Goal: Check status

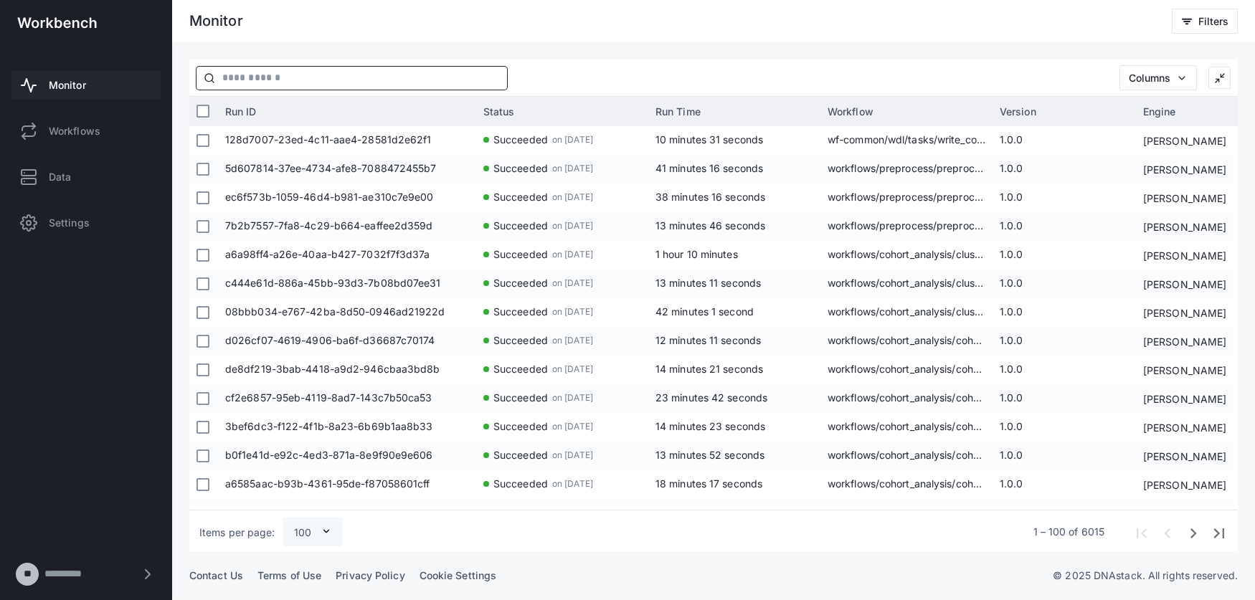
click at [263, 70] on input "text" at bounding box center [361, 78] width 292 height 23
type input "*"
type input "*******"
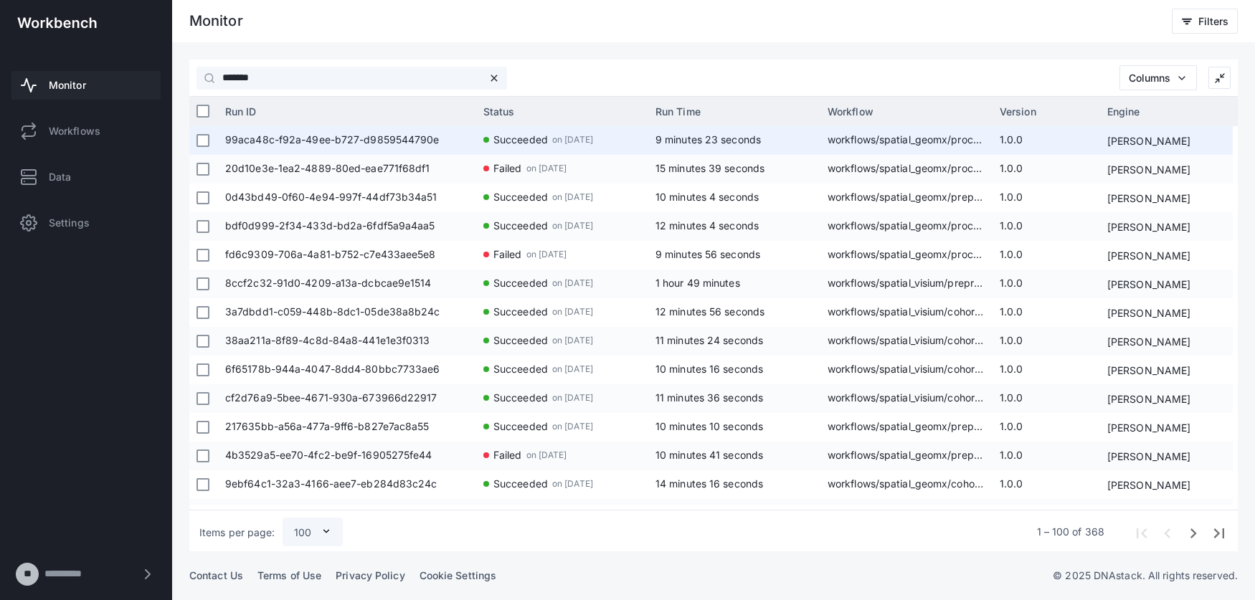
click at [415, 137] on span "99aca48c-f92a-49ee-b727-d9859544790e" at bounding box center [347, 140] width 244 height 29
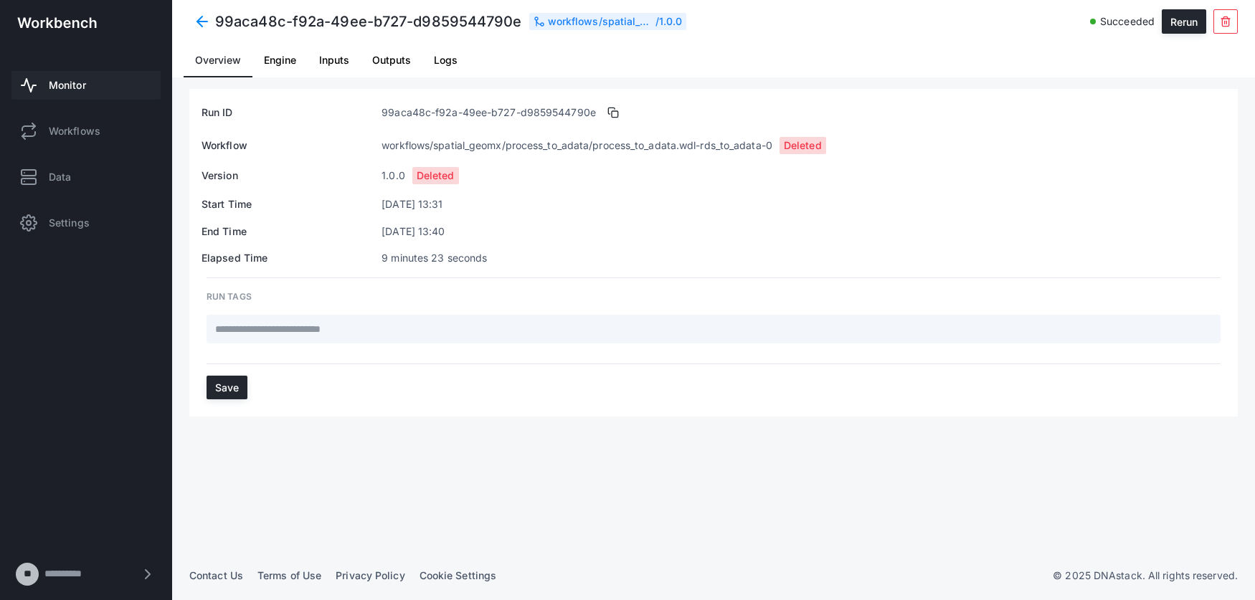
click at [208, 16] on span at bounding box center [202, 22] width 26 height 26
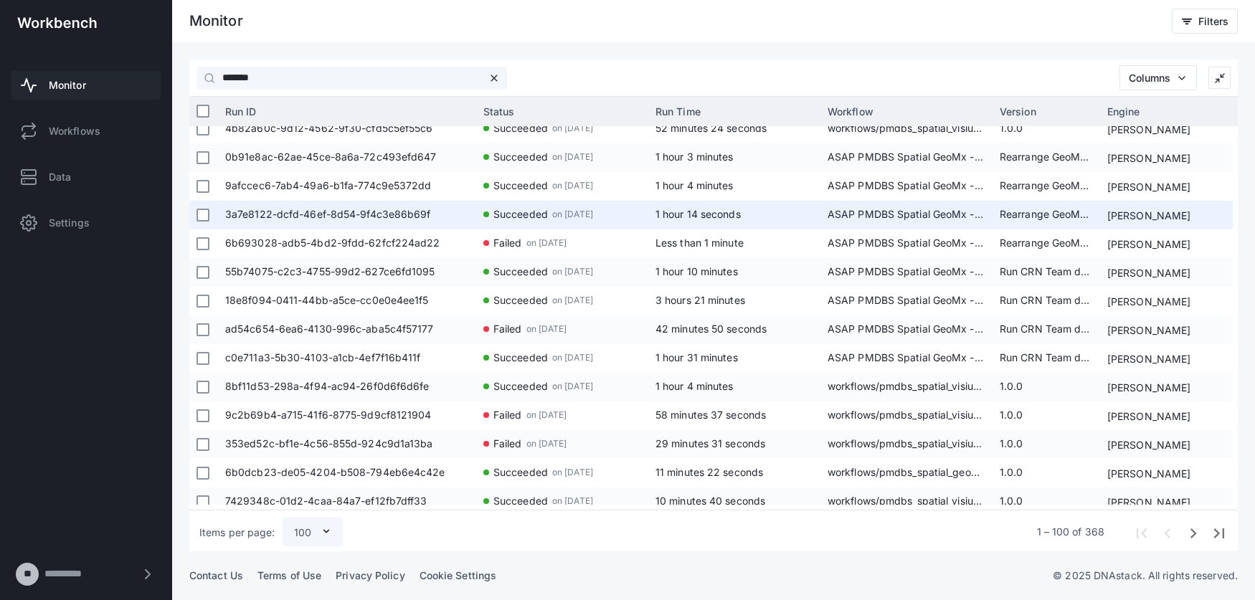
scroll to position [2183, 0]
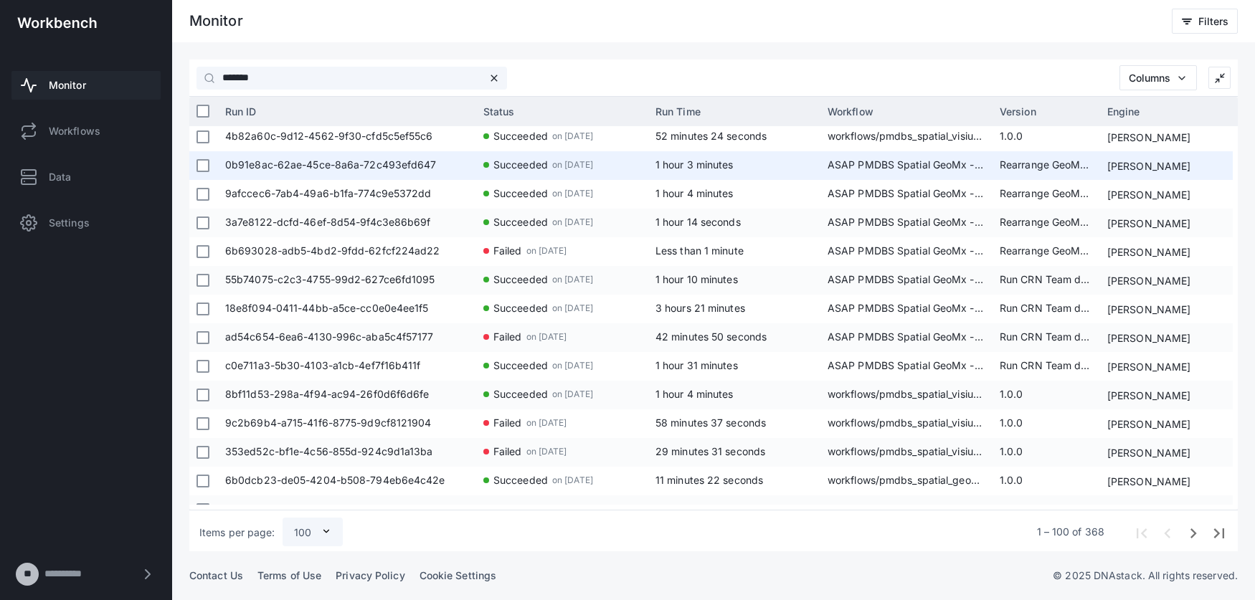
click at [475, 171] on div "0b91e8ac-62ae-45ce-8a6a-72c493efd647" at bounding box center [347, 165] width 258 height 29
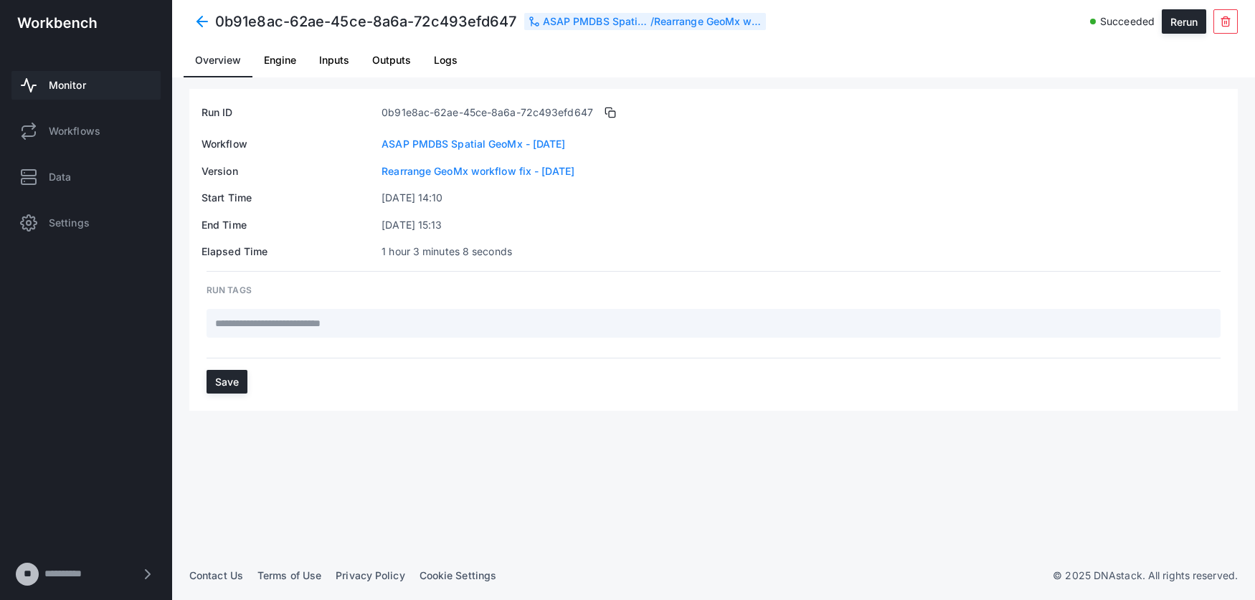
click at [440, 65] on span "Logs" at bounding box center [446, 60] width 24 height 10
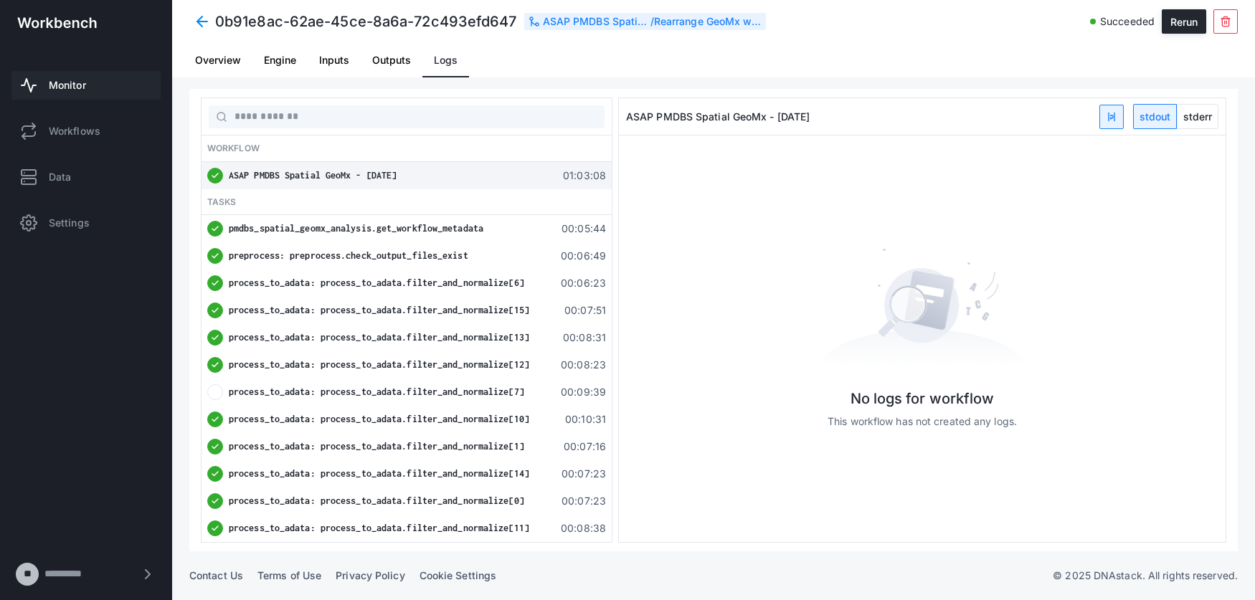
click at [232, 61] on span "Overview" at bounding box center [218, 60] width 46 height 10
